Goal: Task Accomplishment & Management: Use online tool/utility

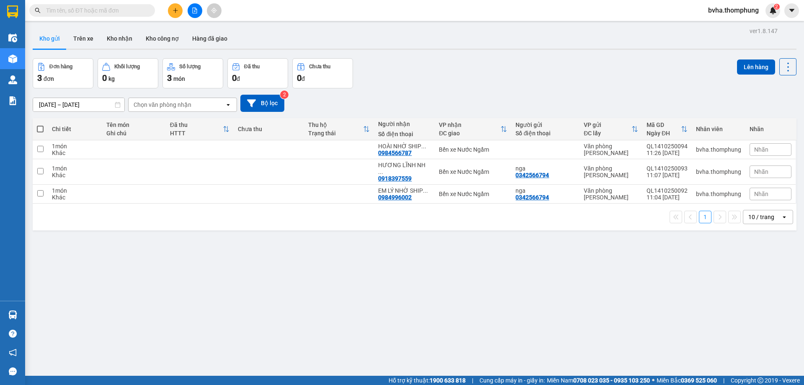
click at [38, 127] on span at bounding box center [40, 129] width 7 height 7
click at [40, 125] on input "checkbox" at bounding box center [40, 125] width 0 height 0
checkbox input "true"
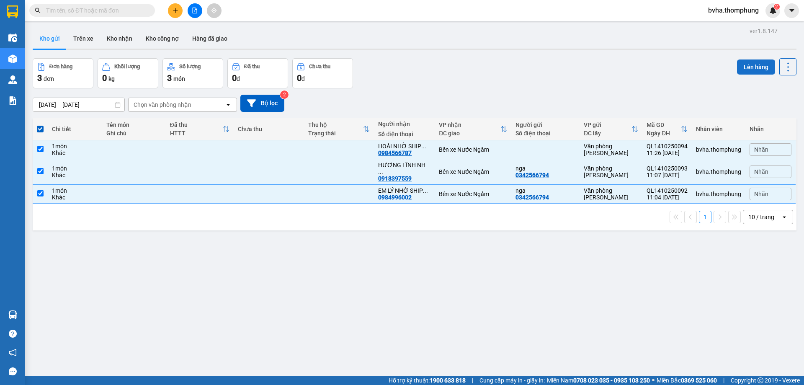
click at [754, 70] on button "Lên hàng" at bounding box center [756, 66] width 38 height 15
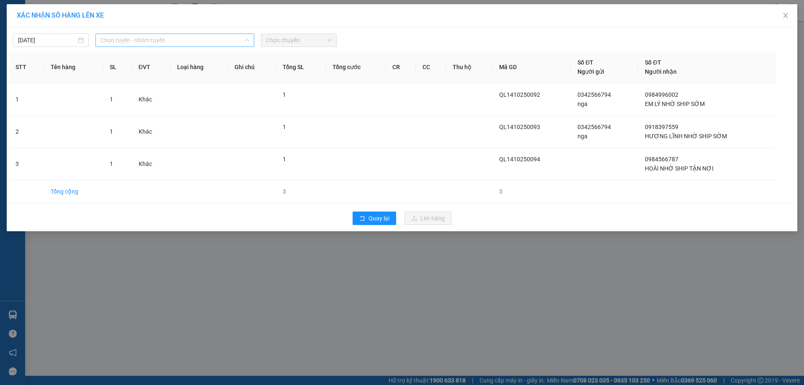
click at [156, 42] on span "Chọn tuyến - nhóm tuyến" at bounding box center [174, 40] width 149 height 13
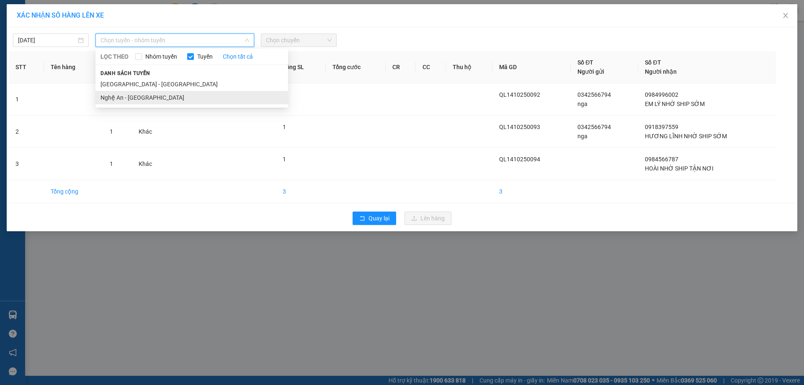
click at [146, 98] on li "Nghệ An - [GEOGRAPHIC_DATA]" at bounding box center [191, 97] width 193 height 13
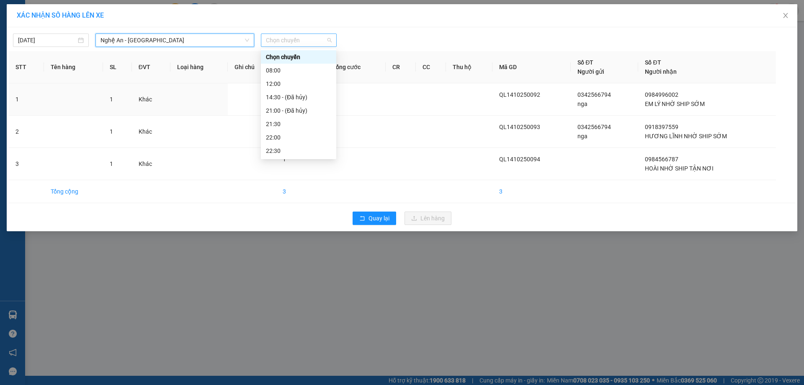
click at [318, 43] on span "Chọn chuyến" at bounding box center [299, 40] width 66 height 13
click at [286, 81] on div "12:00" at bounding box center [298, 83] width 65 height 9
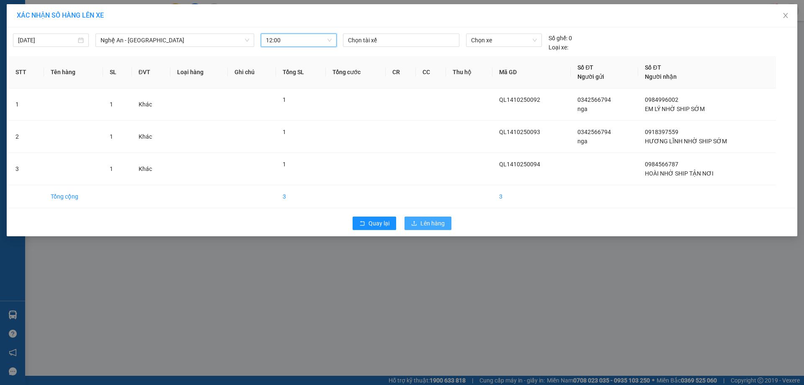
click at [424, 223] on span "Lên hàng" at bounding box center [432, 222] width 24 height 9
